Goal: Information Seeking & Learning: Find specific fact

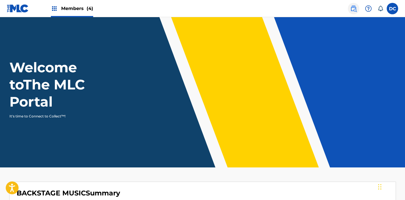
click at [352, 6] on img at bounding box center [353, 8] width 7 height 7
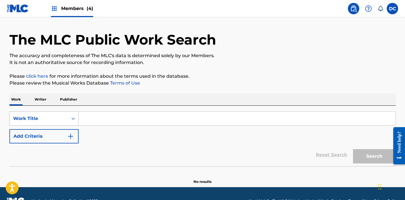
click at [47, 126] on div "Work Title" at bounding box center [43, 118] width 69 height 14
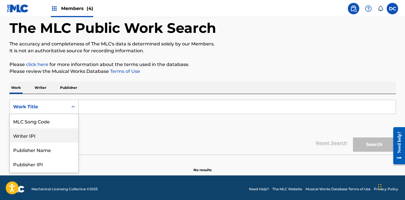
scroll to position [10, 0]
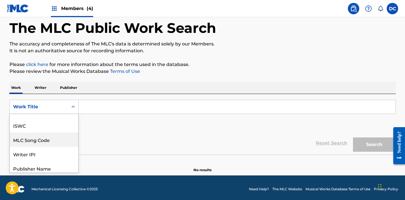
click at [45, 141] on div "MLC Song Code" at bounding box center [44, 140] width 69 height 14
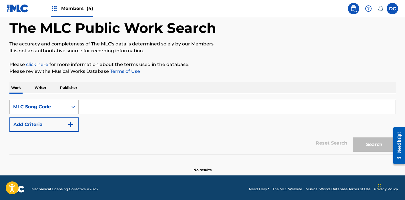
click at [99, 108] on input "Search Form" at bounding box center [237, 107] width 317 height 14
paste input "NC4LP8"
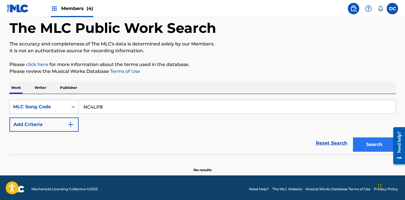
type input "NC4LP8"
click at [370, 144] on button "Search" at bounding box center [374, 145] width 43 height 14
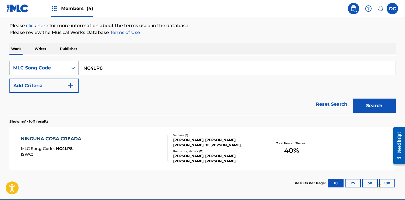
scroll to position [67, 0]
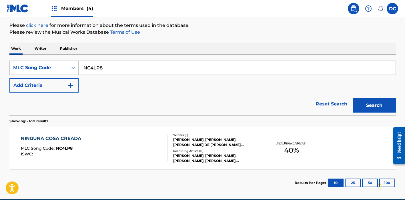
click at [130, 151] on div "NINGUNA COSA CREADA MLC Song Code : NC4LP8 ISWC :" at bounding box center [94, 148] width 147 height 26
